Goal: Task Accomplishment & Management: Manage account settings

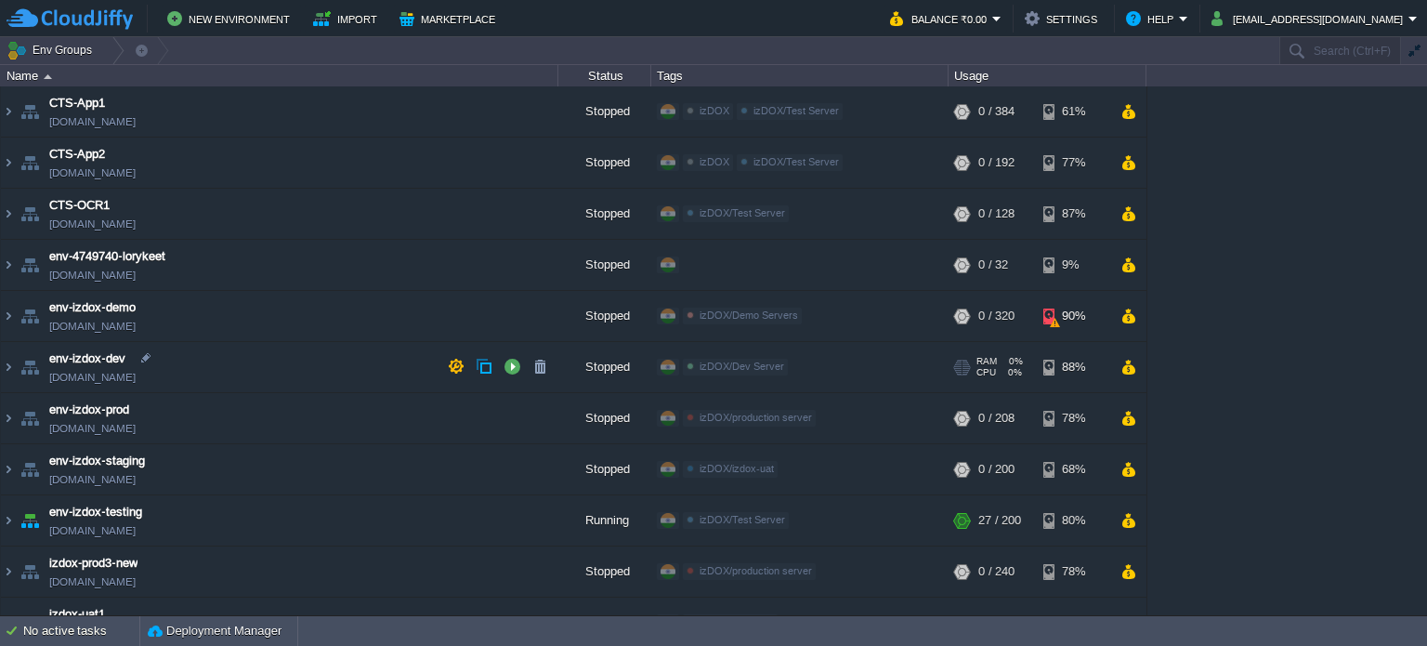
scroll to position [186, 0]
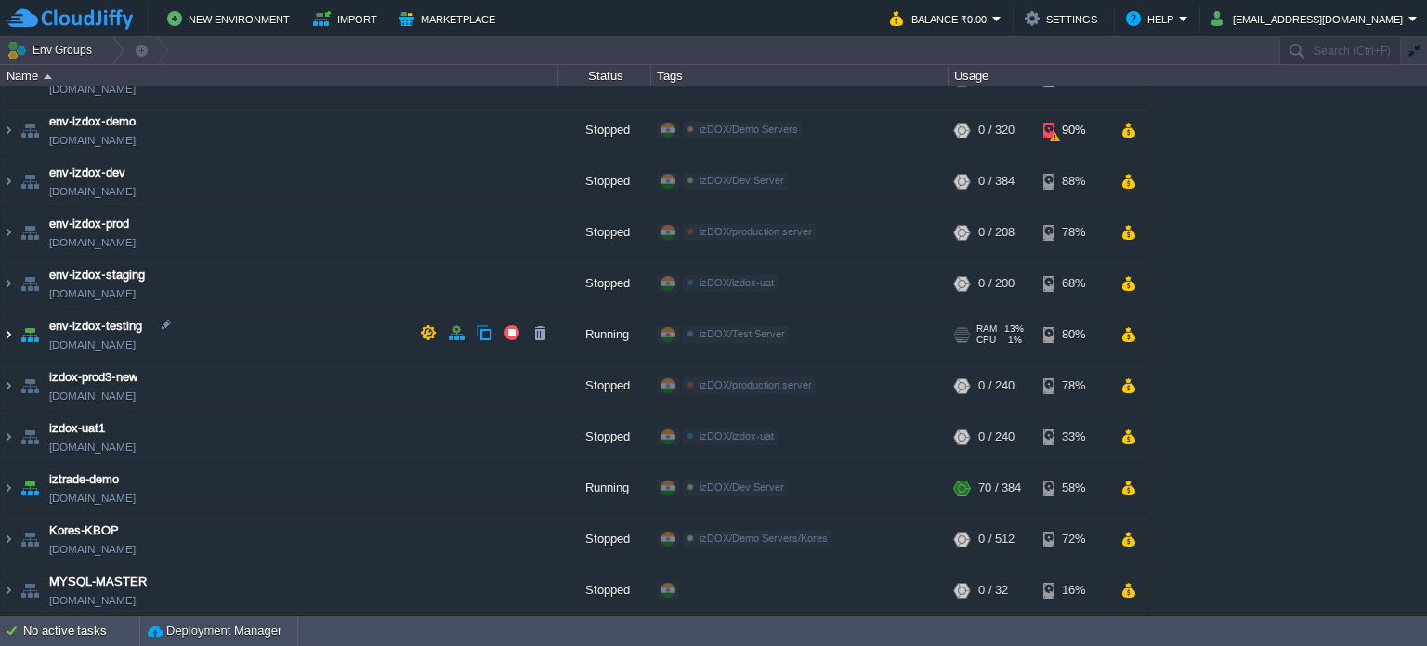
click at [7, 336] on img at bounding box center [8, 334] width 15 height 50
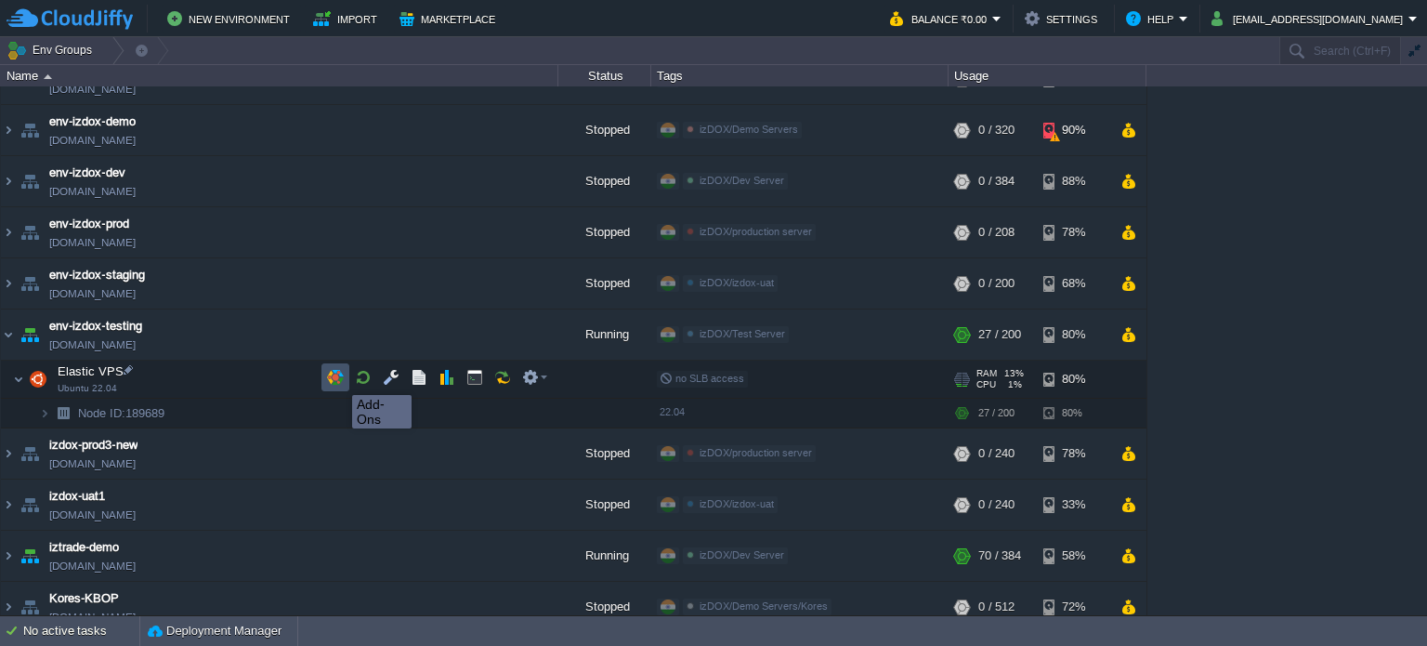
click at [338, 378] on button "button" at bounding box center [335, 377] width 17 height 17
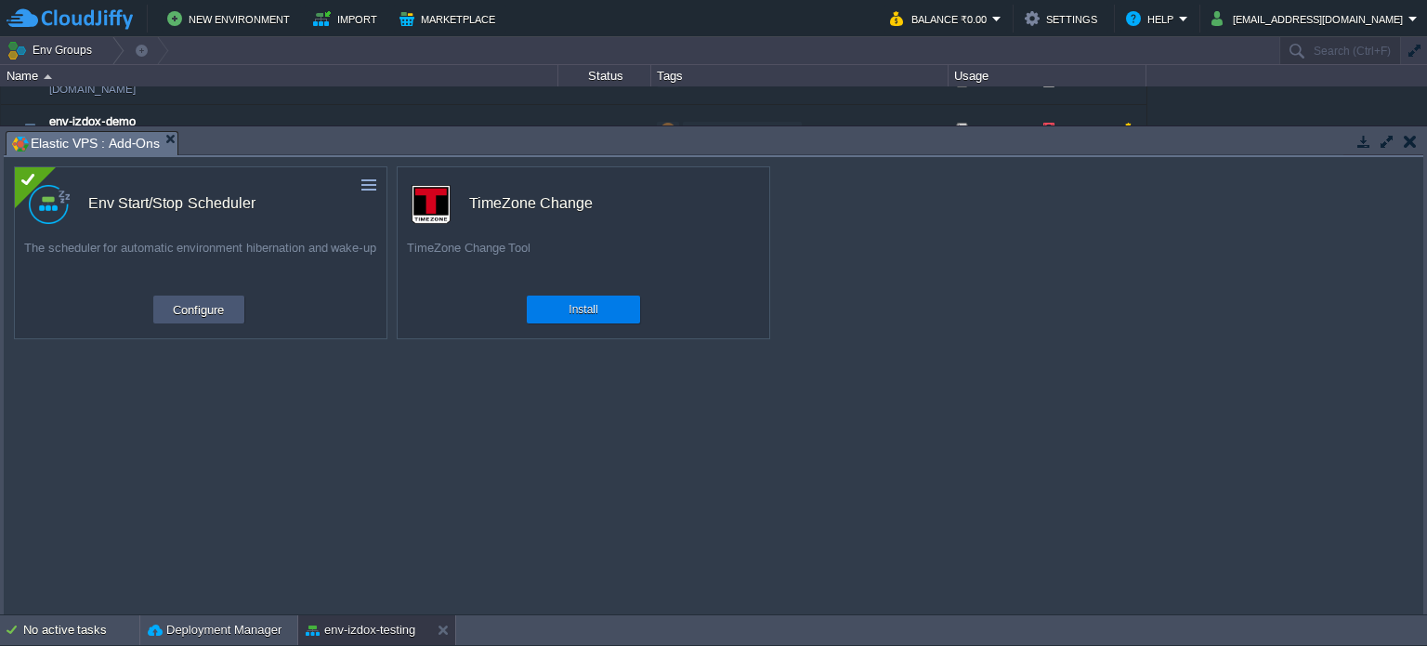
click at [202, 315] on button "Configure" at bounding box center [198, 309] width 62 height 22
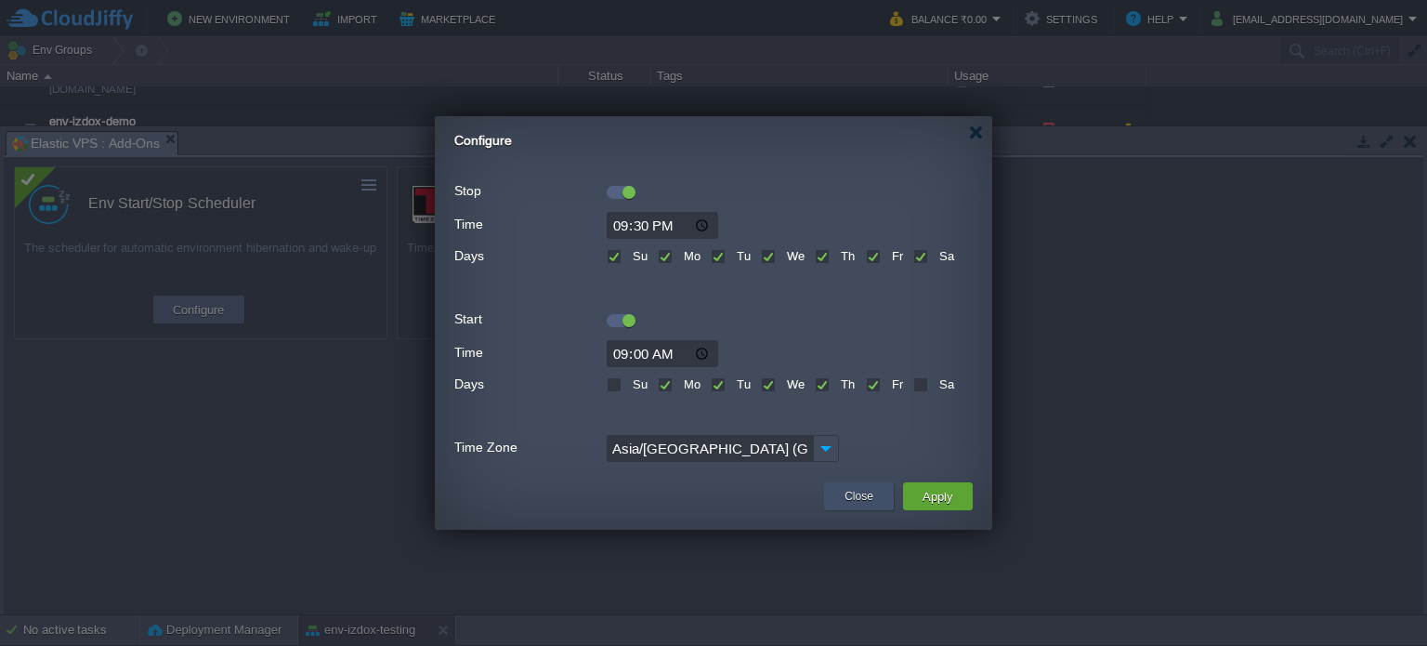
click at [850, 496] on button "Close" at bounding box center [859, 496] width 29 height 19
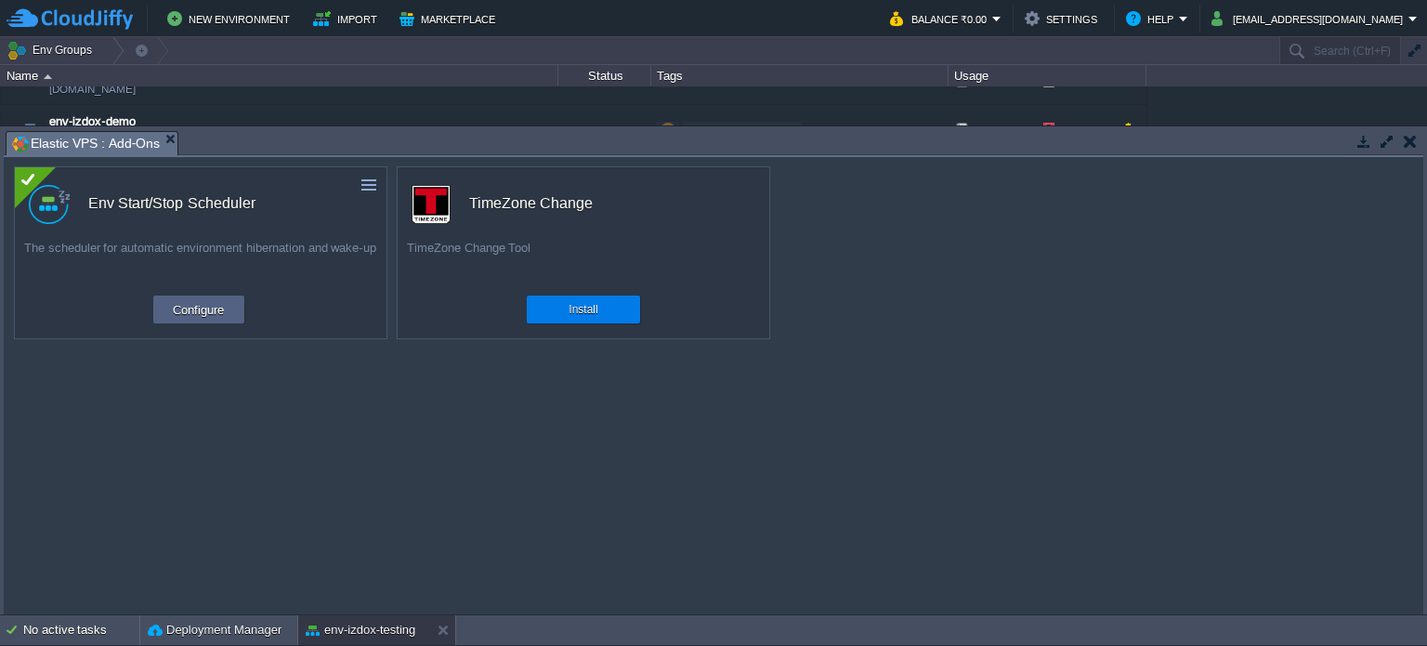
click at [1416, 142] on button "button" at bounding box center [1410, 141] width 13 height 17
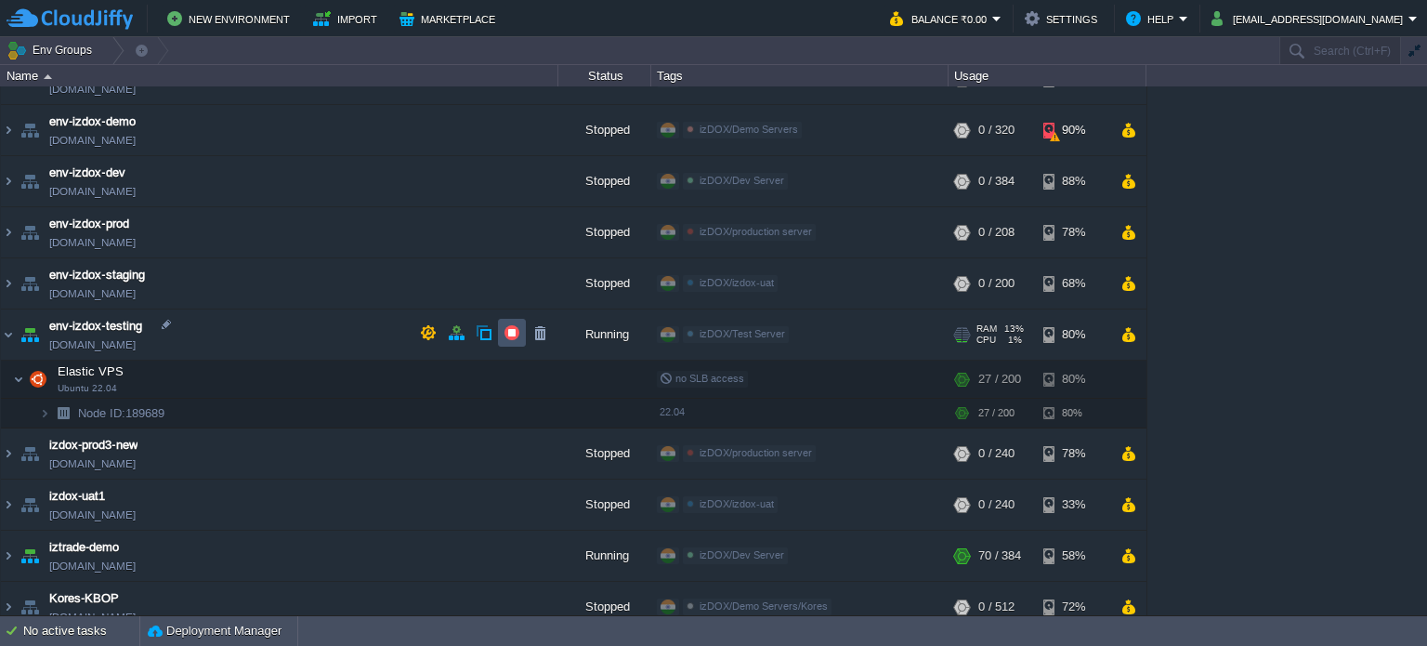
click at [516, 337] on button "button" at bounding box center [512, 332] width 17 height 17
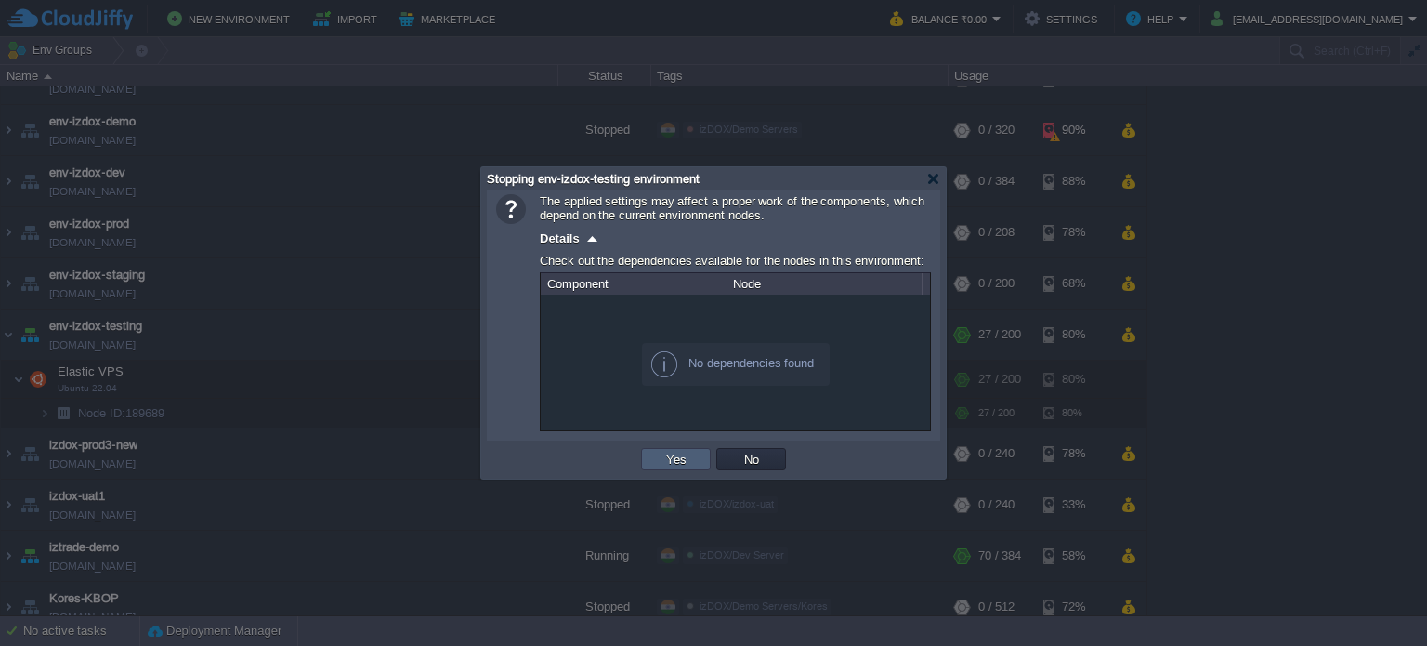
click at [687, 458] on button "Yes" at bounding box center [677, 459] width 32 height 17
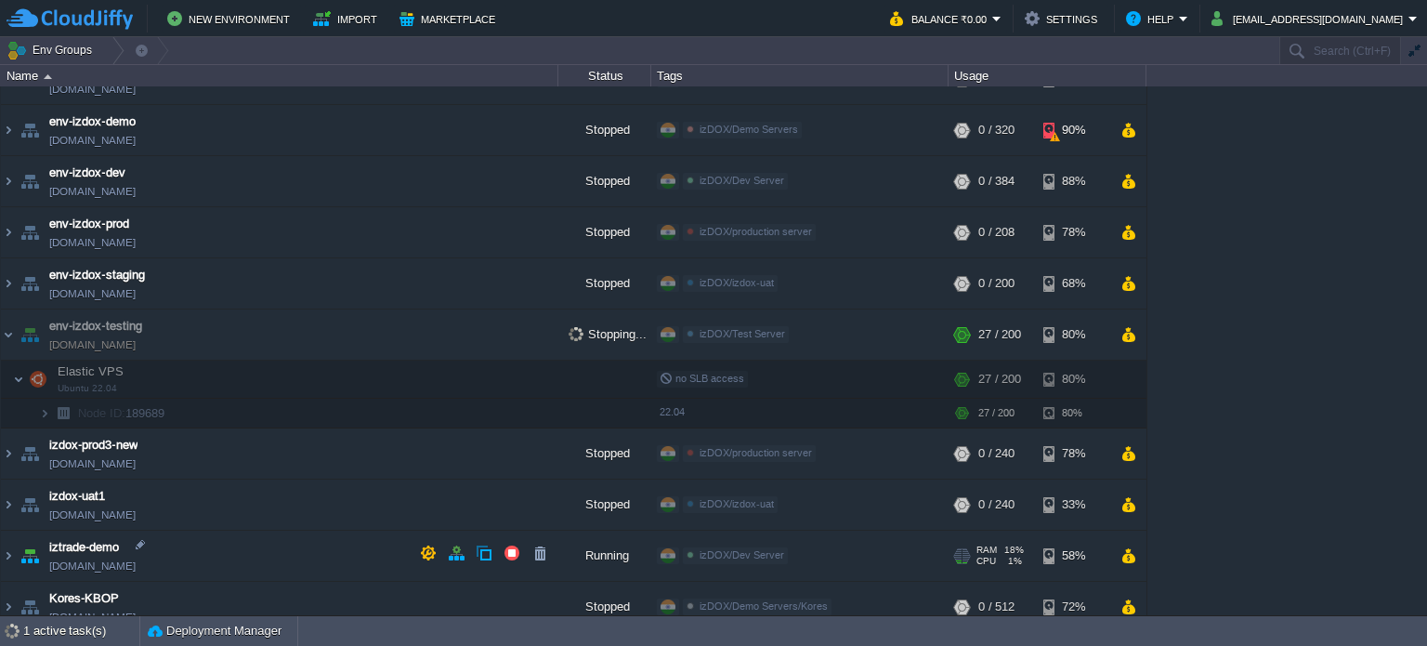
scroll to position [302, 0]
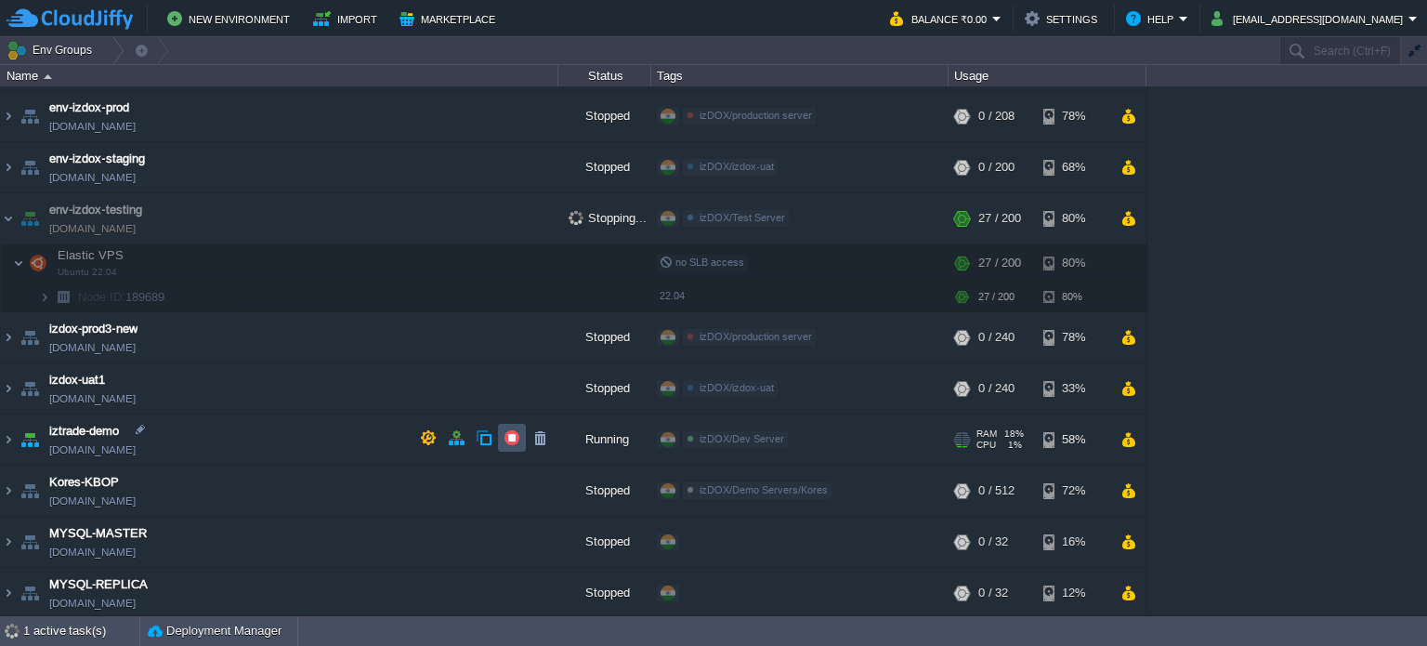
click at [514, 439] on button "button" at bounding box center [512, 437] width 17 height 17
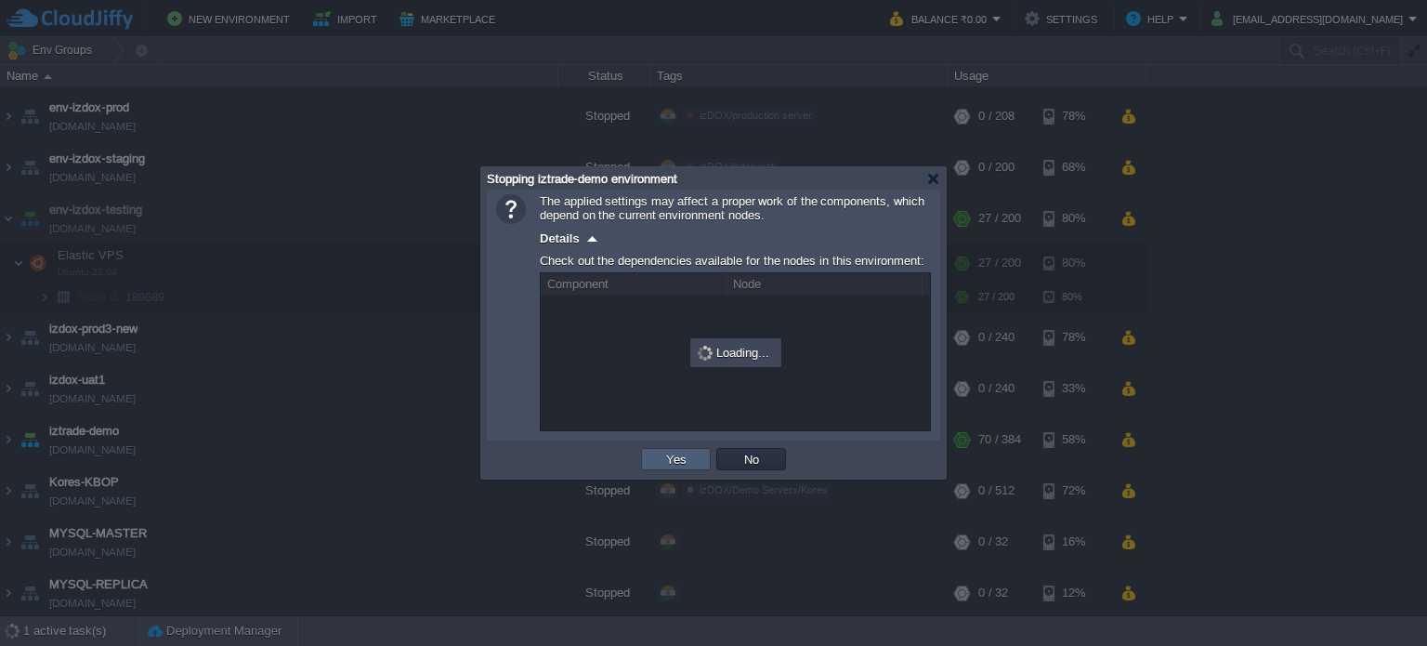
click at [675, 458] on button "Yes" at bounding box center [677, 459] width 32 height 17
